Goal: Browse casually: Explore the website without a specific task or goal

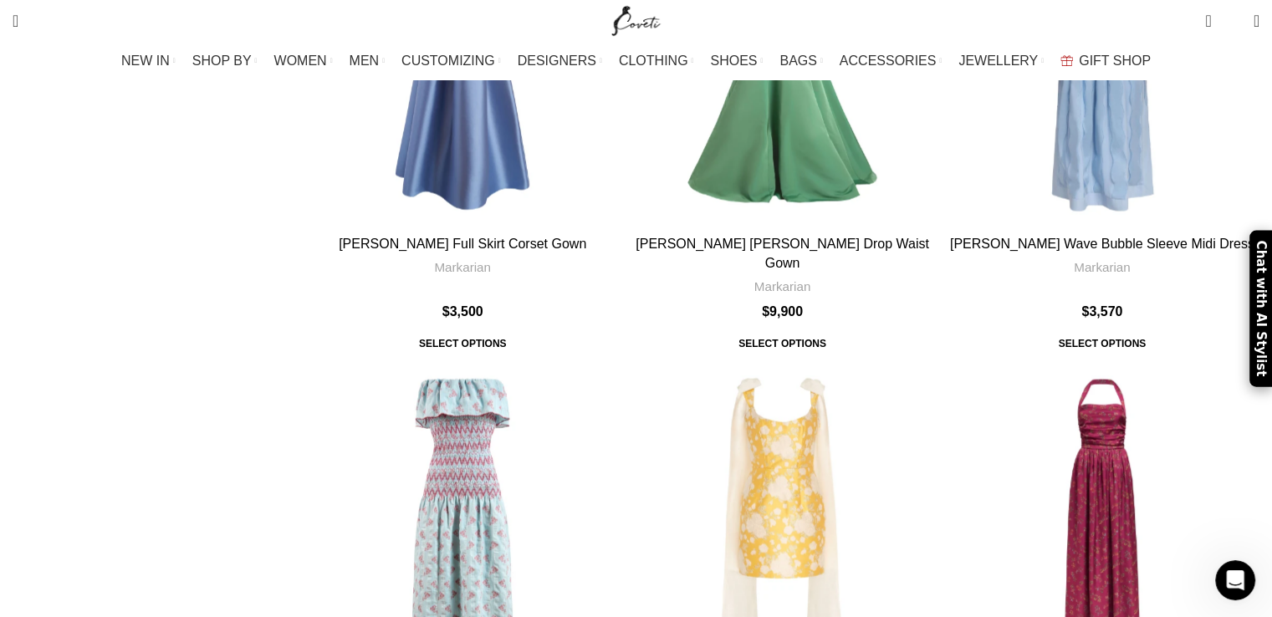
scroll to position [3679, 0]
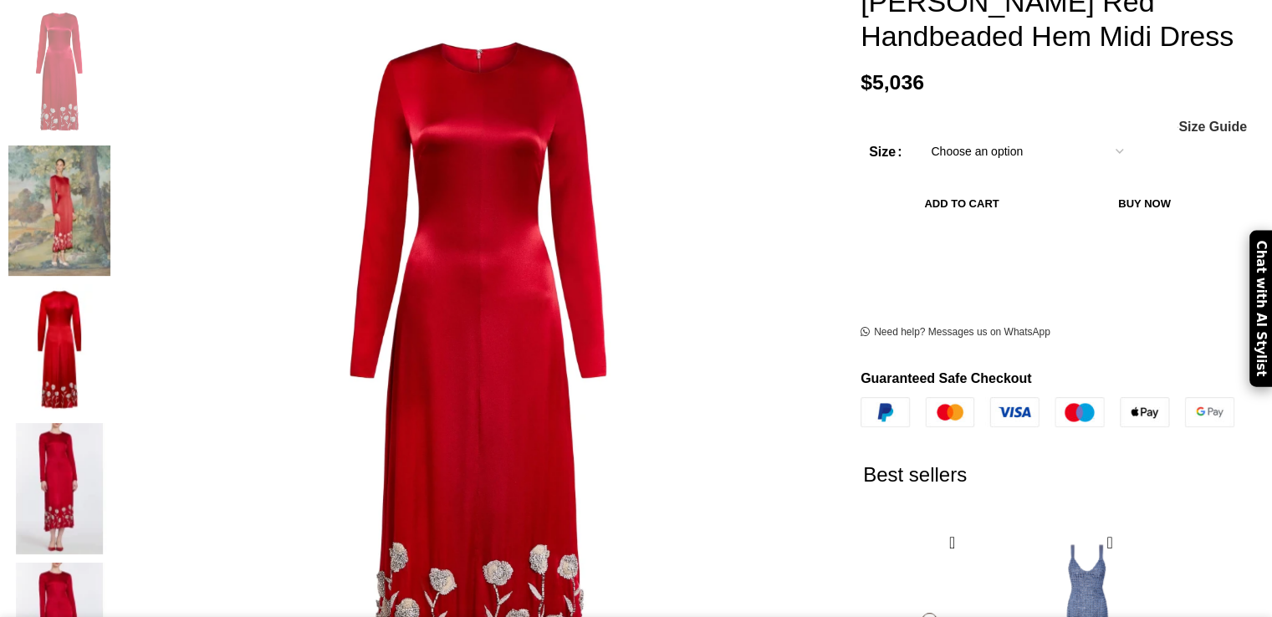
click at [110, 146] on img at bounding box center [59, 211] width 102 height 130
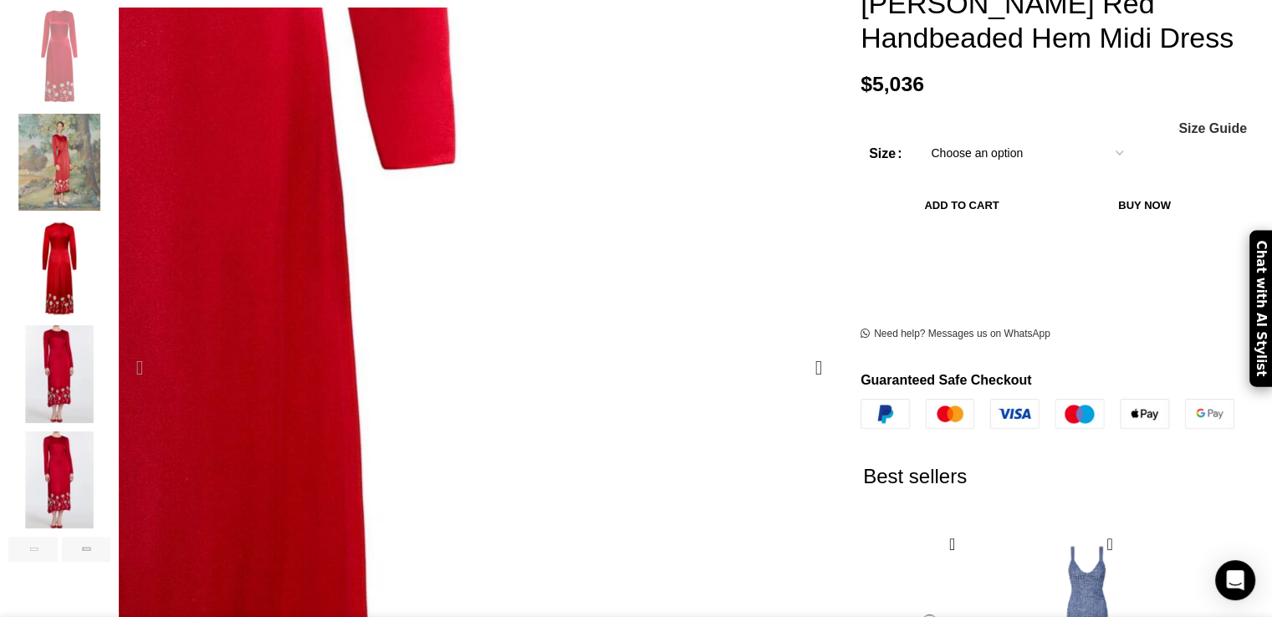
scroll to position [0, 176]
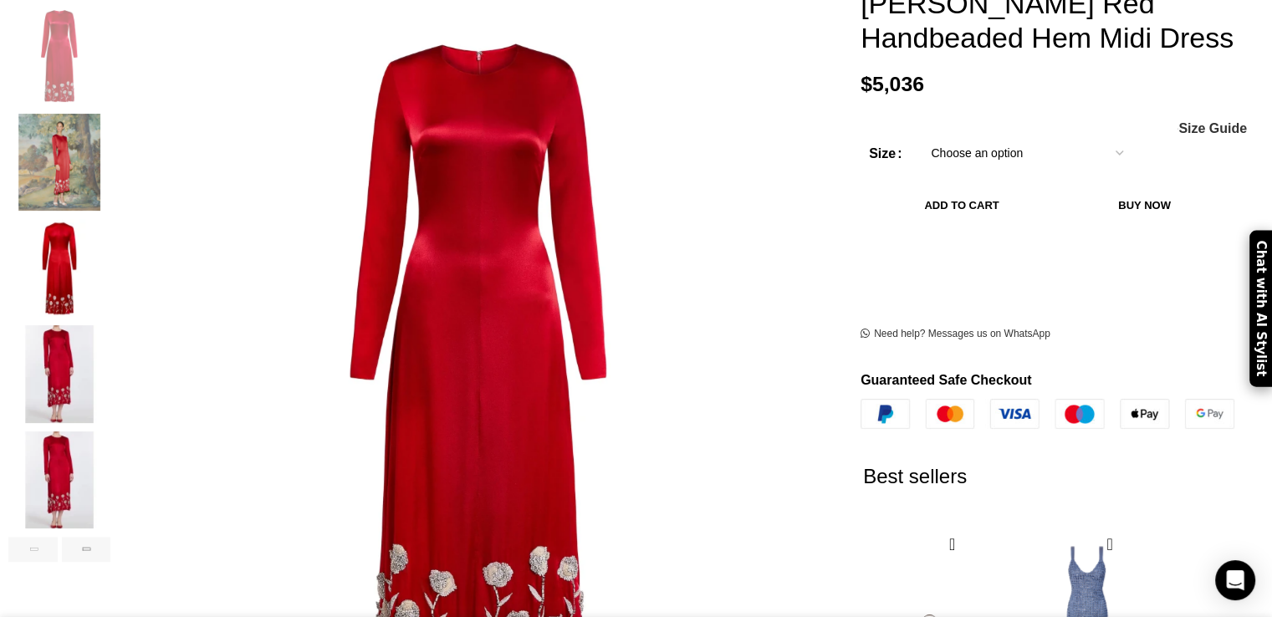
click at [110, 249] on img "3 / 6" at bounding box center [59, 268] width 102 height 98
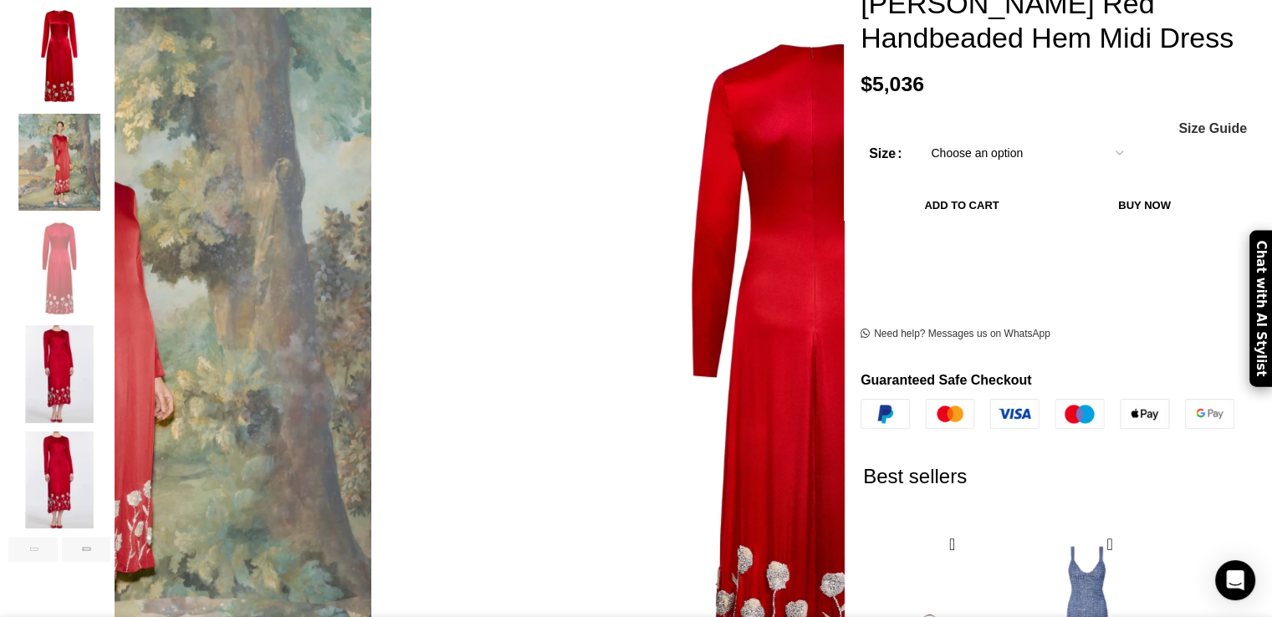
click at [110, 350] on img "4 / 6" at bounding box center [59, 374] width 102 height 98
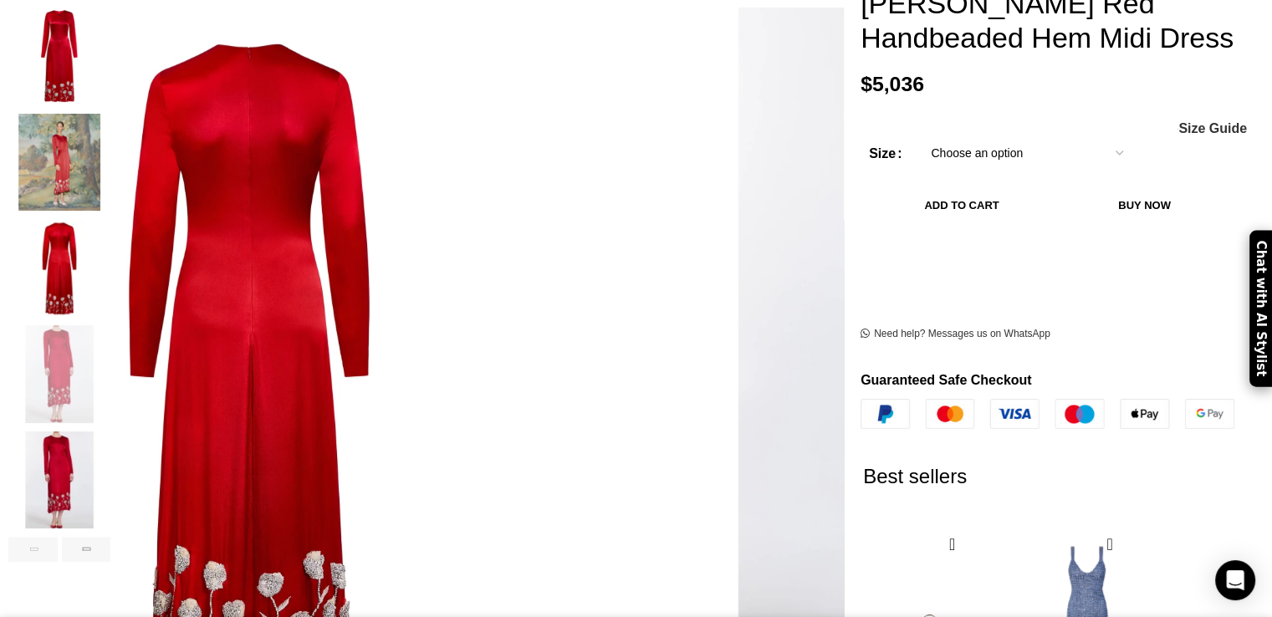
click at [110, 437] on img "5 / 6" at bounding box center [59, 481] width 102 height 98
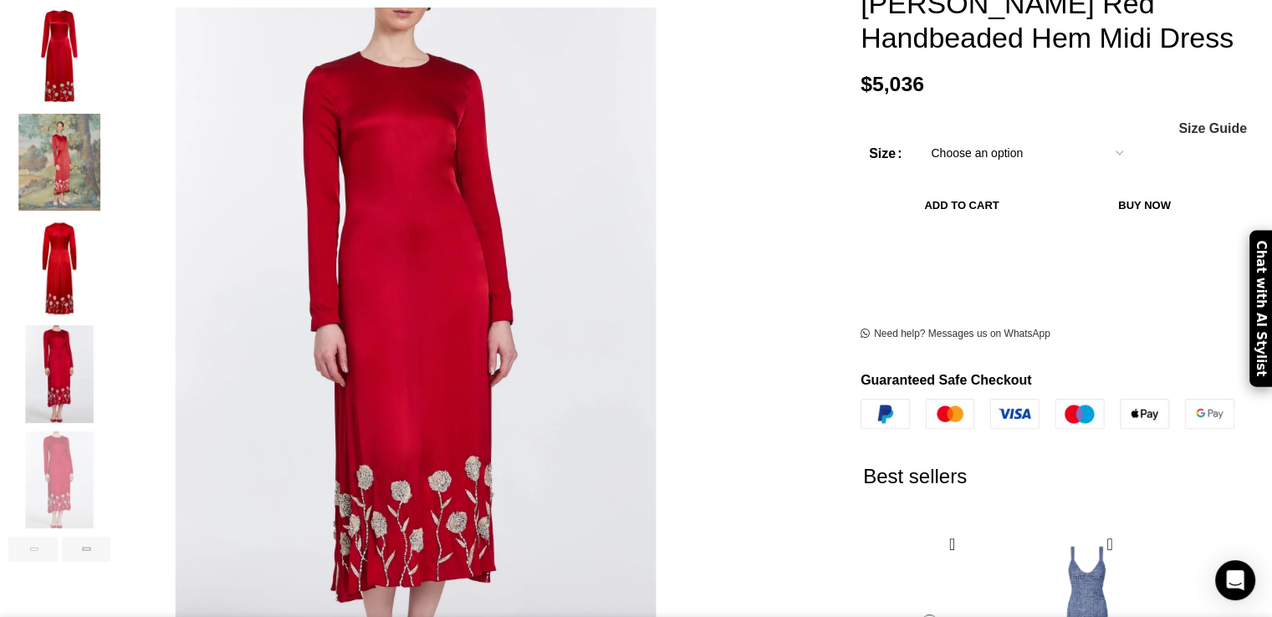
click at [110, 31] on img "1 / 6" at bounding box center [59, 57] width 102 height 98
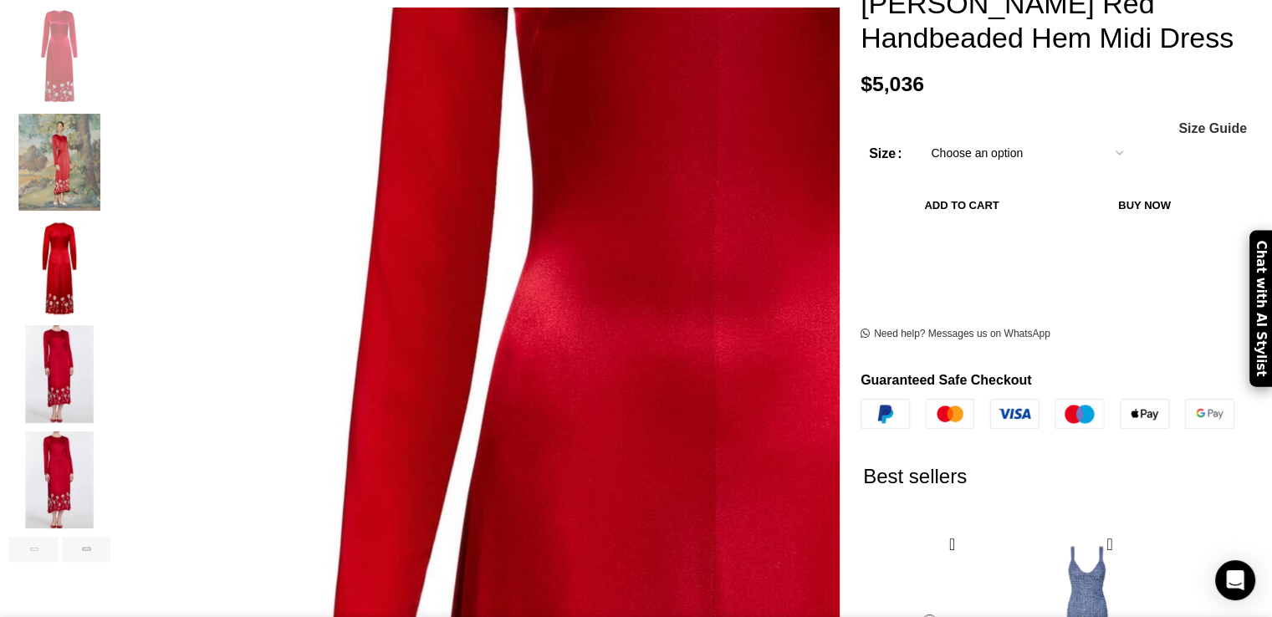
scroll to position [0, 351]
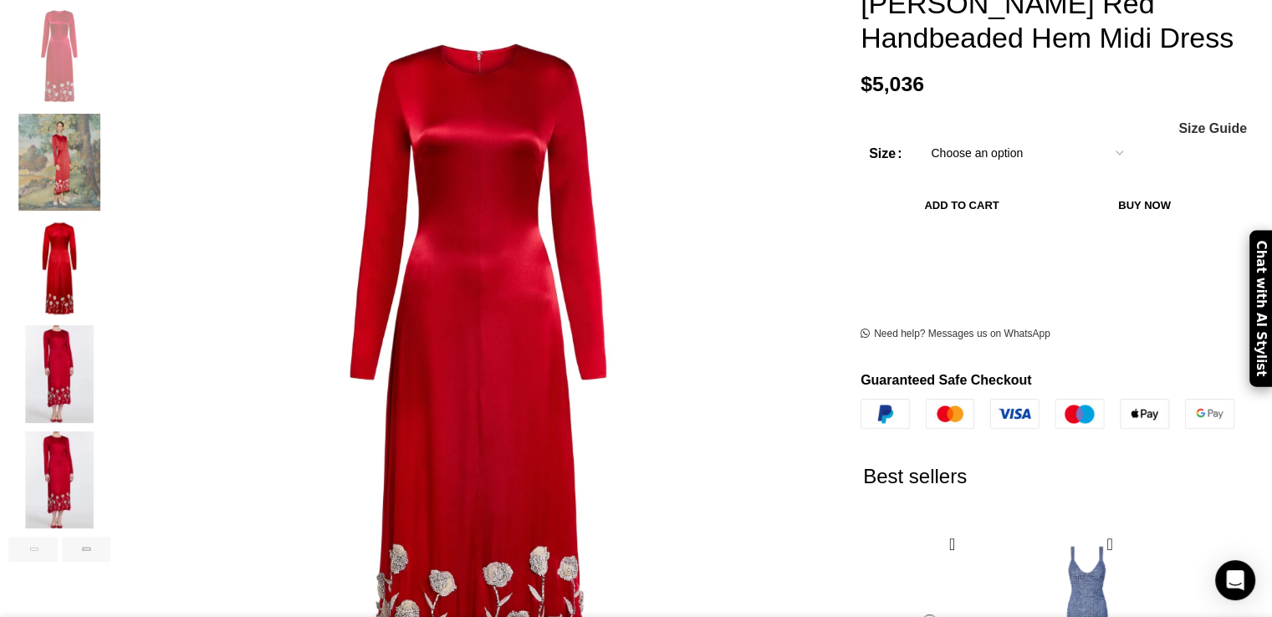
click at [110, 236] on img "3 / 6" at bounding box center [59, 268] width 102 height 98
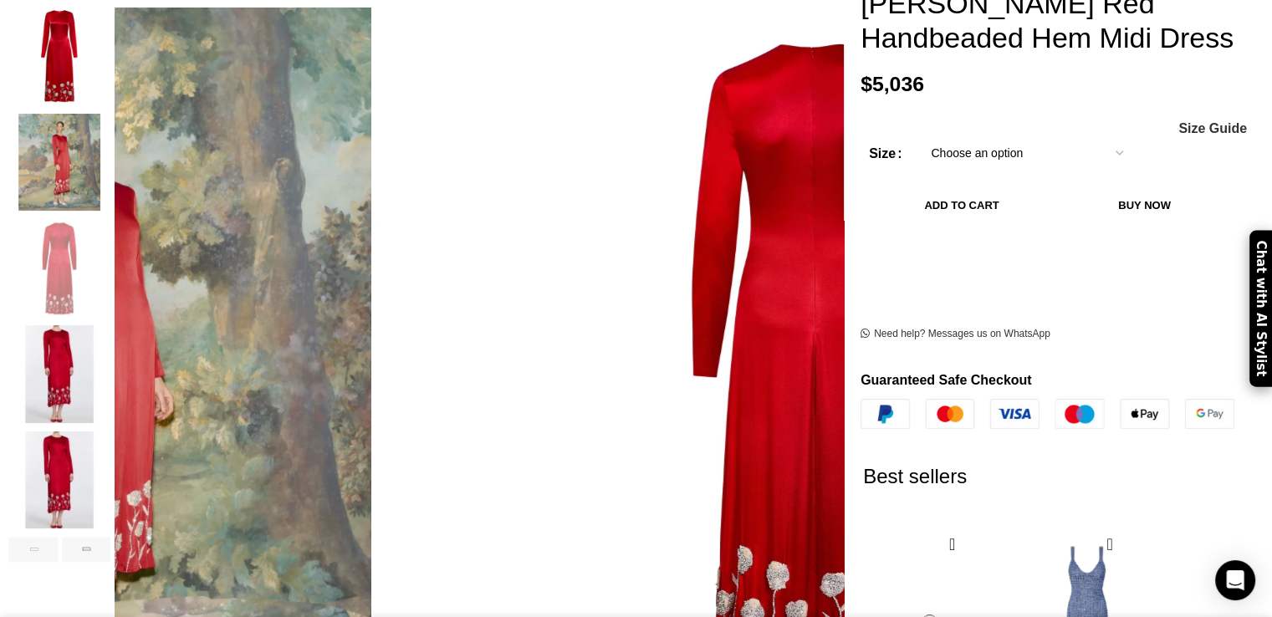
click at [110, 342] on img "4 / 6" at bounding box center [59, 374] width 102 height 98
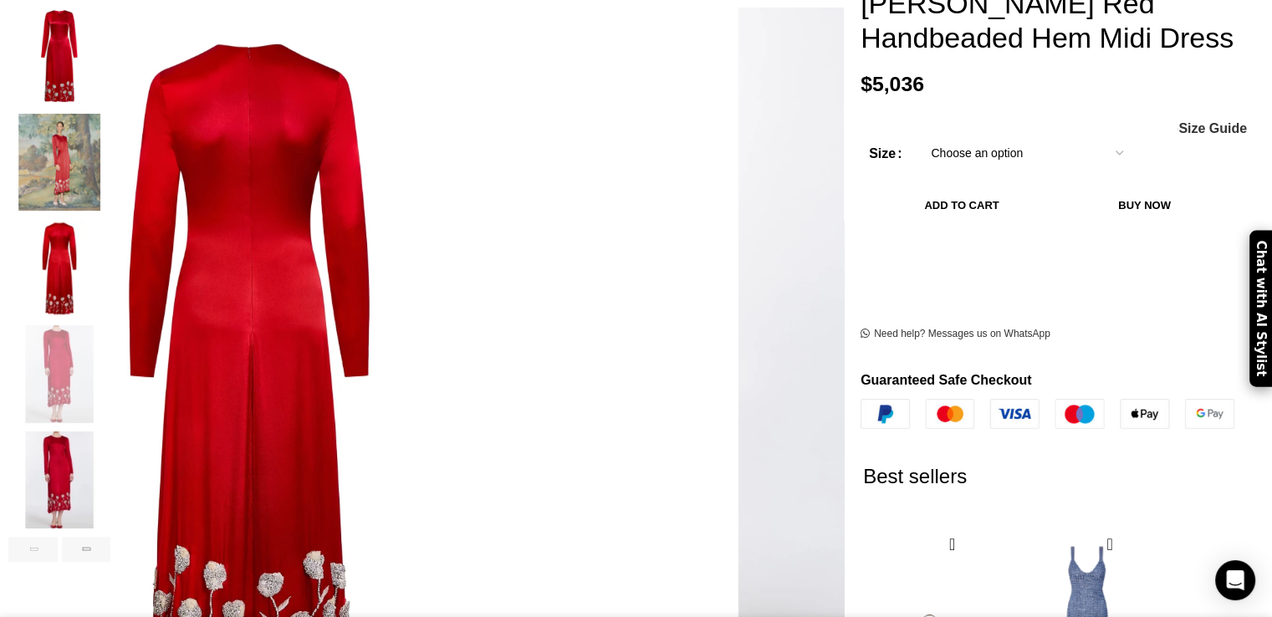
click at [110, 441] on img "5 / 6" at bounding box center [59, 481] width 102 height 98
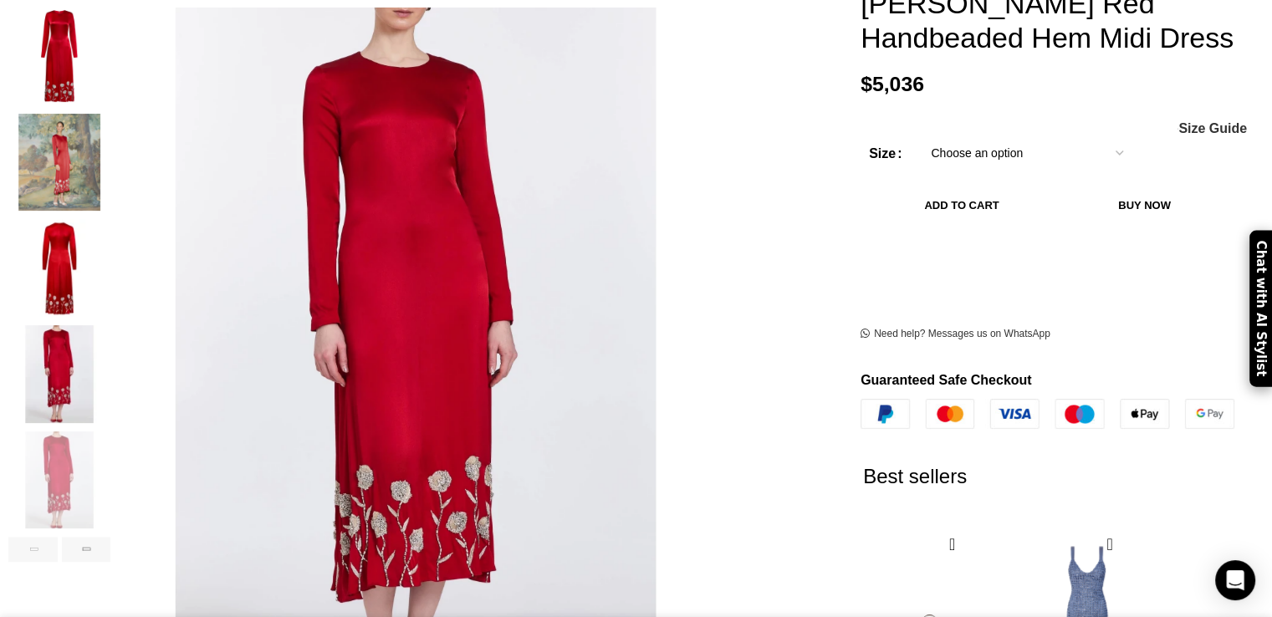
click at [110, 148] on img "2 / 6" at bounding box center [59, 163] width 102 height 98
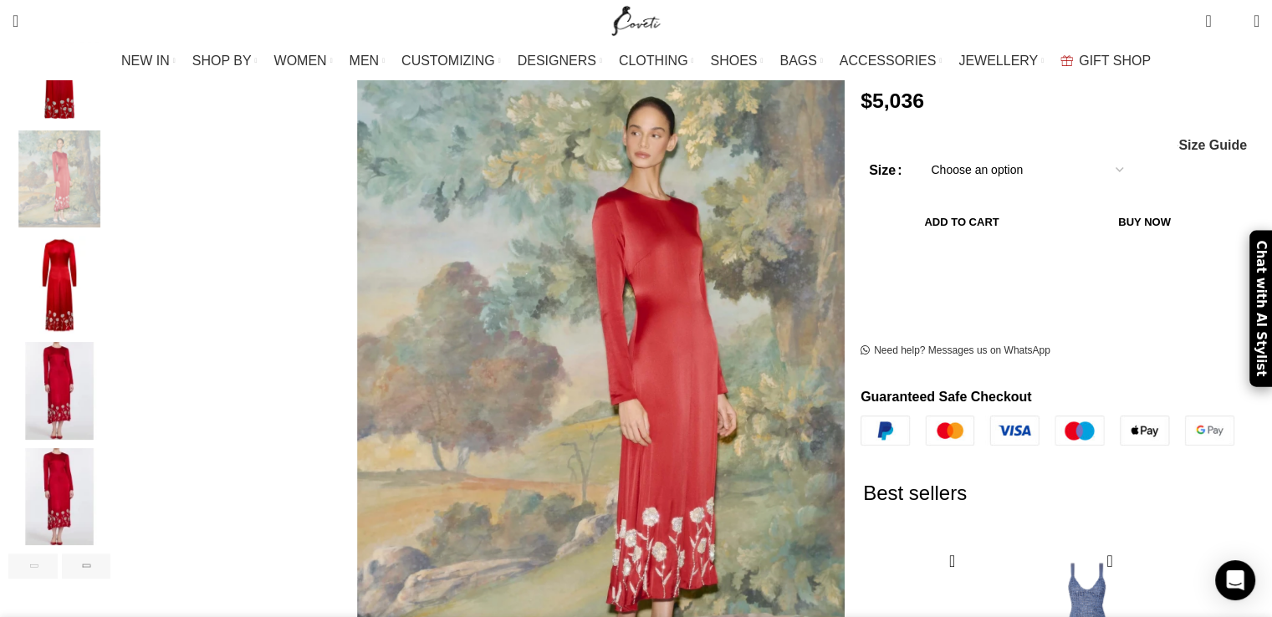
scroll to position [334, 0]
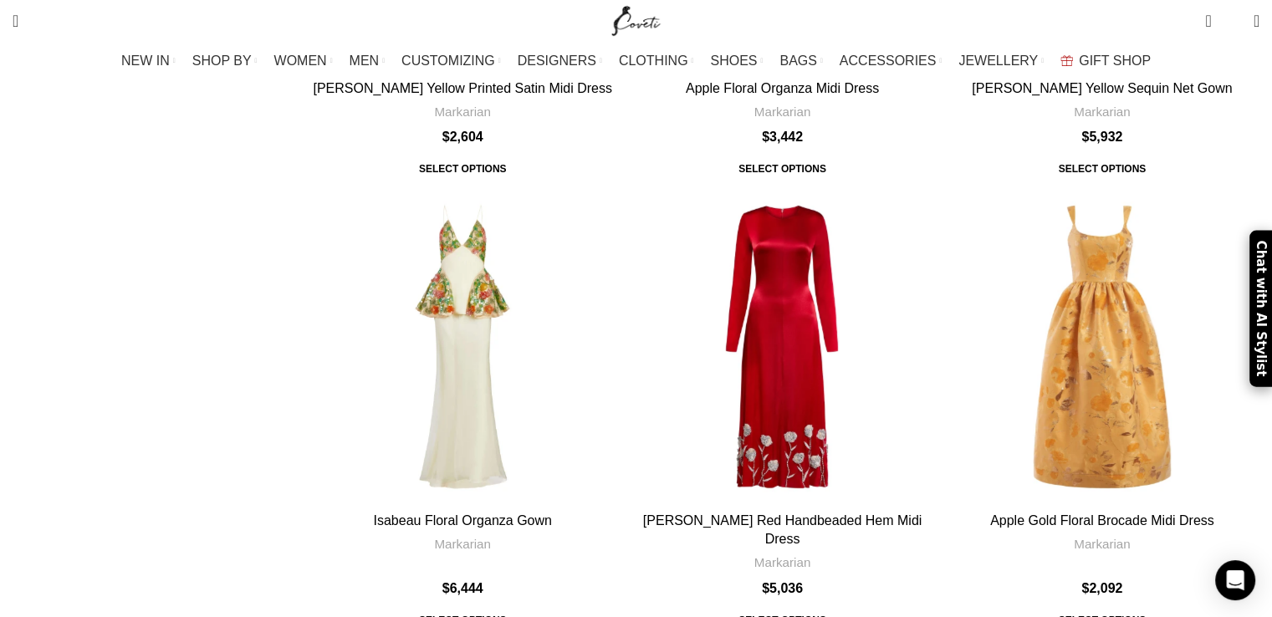
scroll to position [5199, 0]
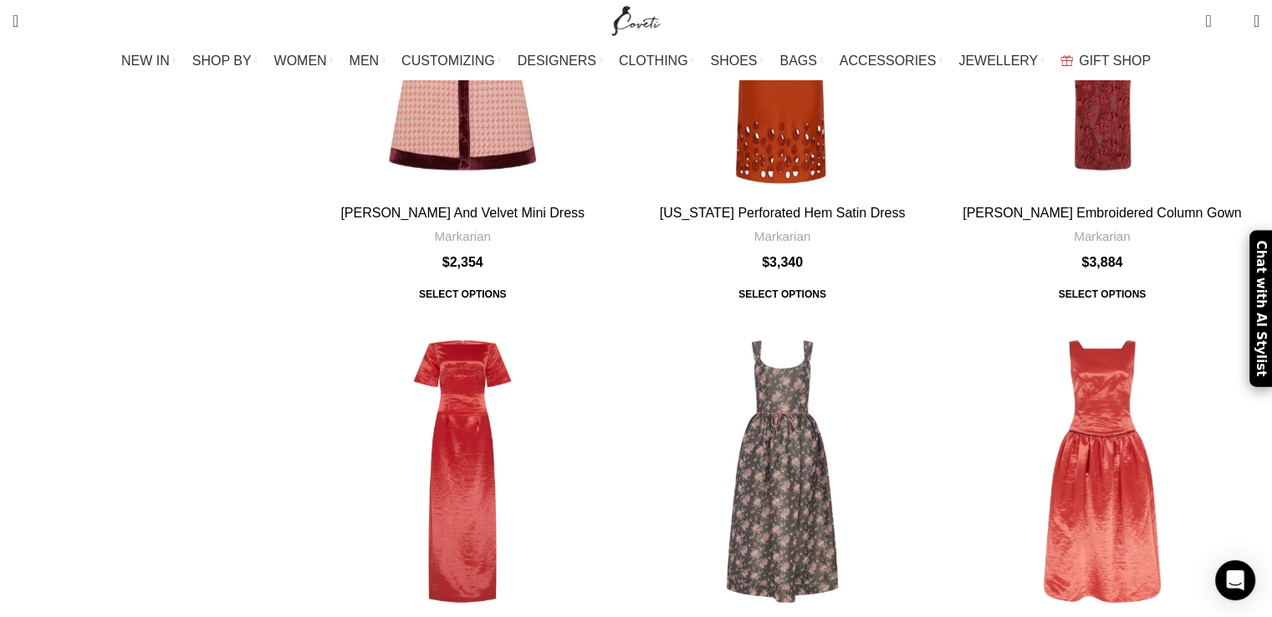
scroll to position [5268, 0]
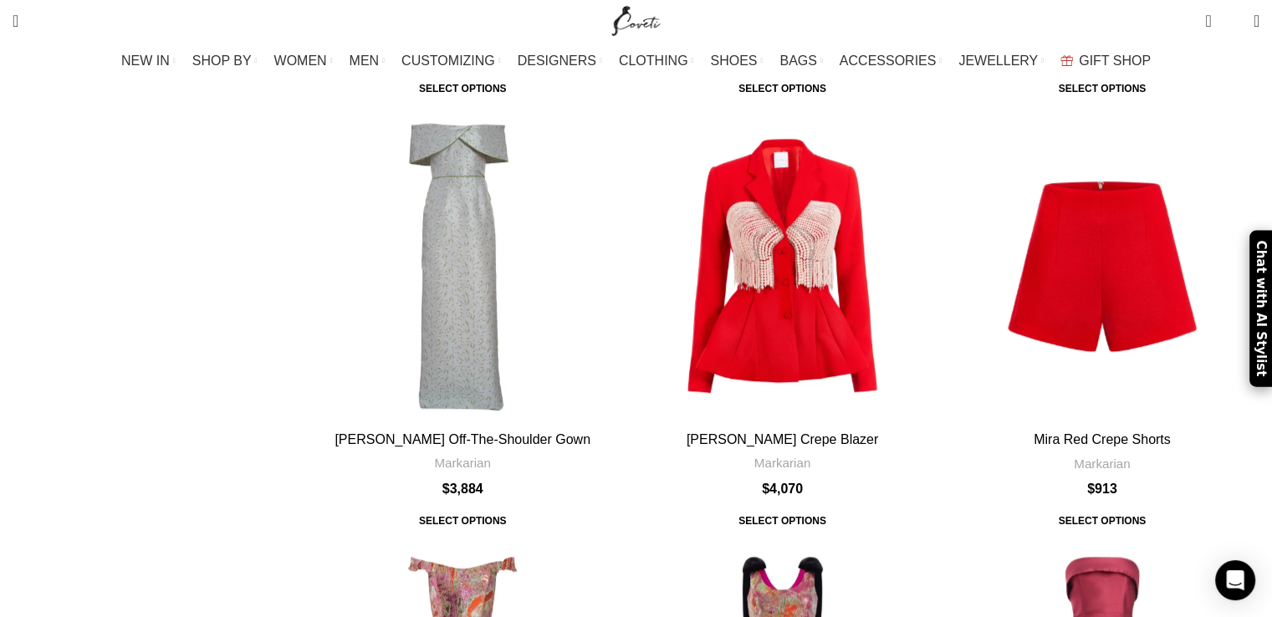
scroll to position [836, 0]
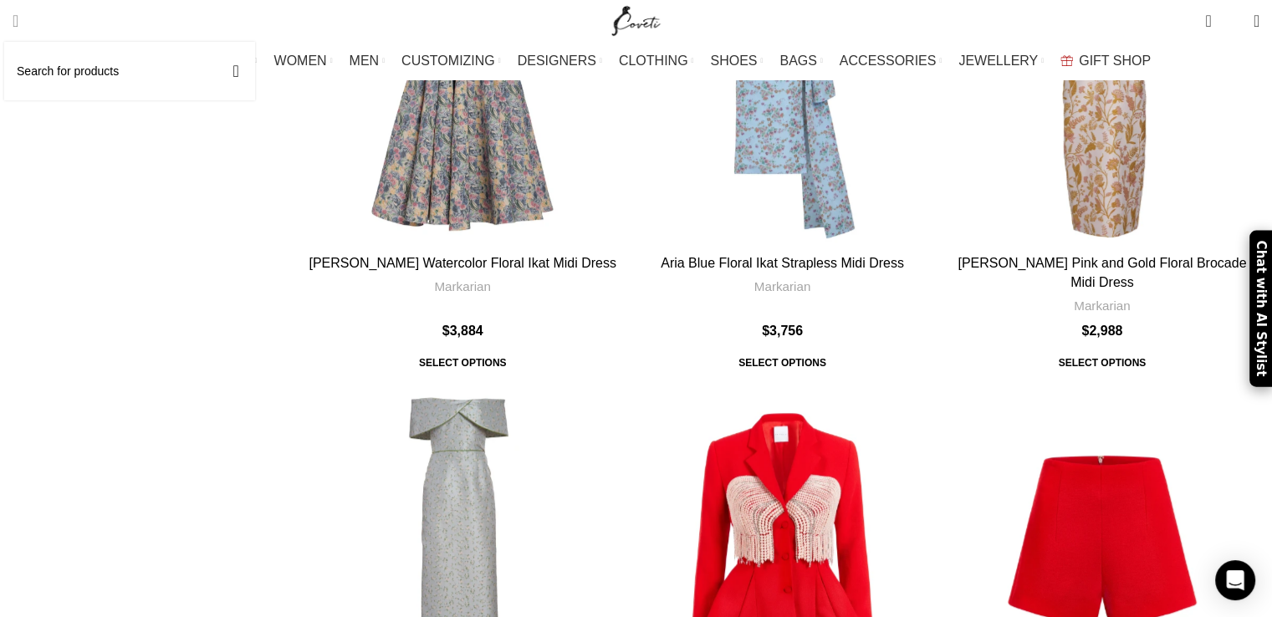
scroll to position [5268, 0]
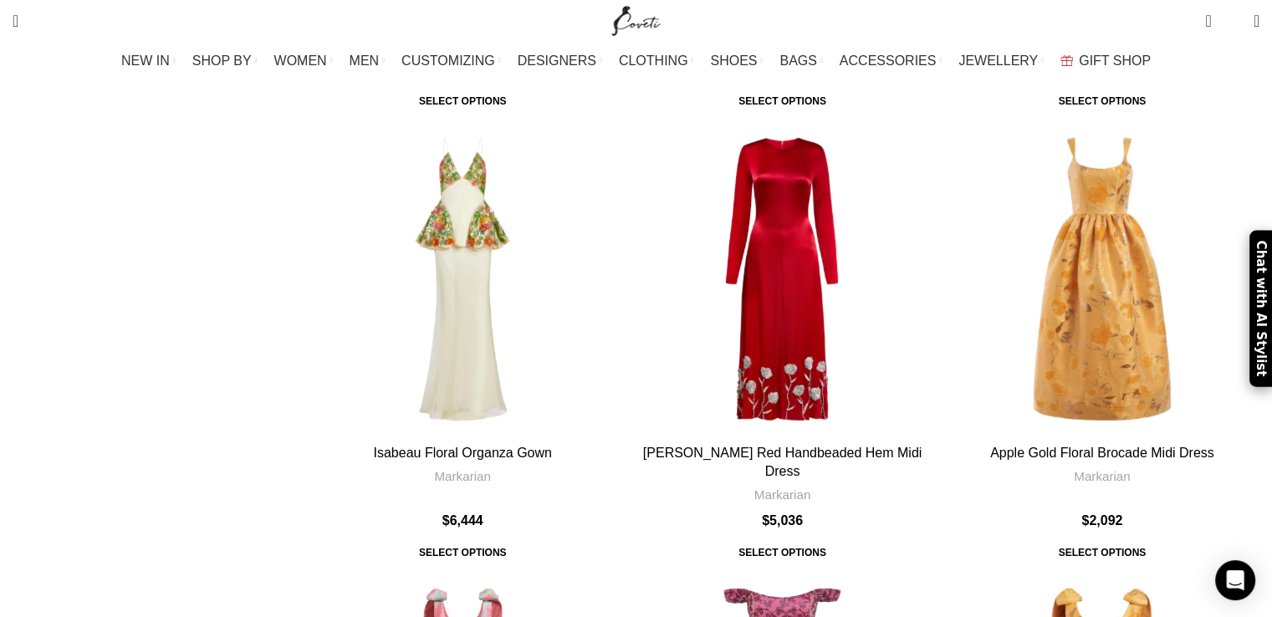
scroll to position [4781, 0]
